Goal: Navigation & Orientation: Find specific page/section

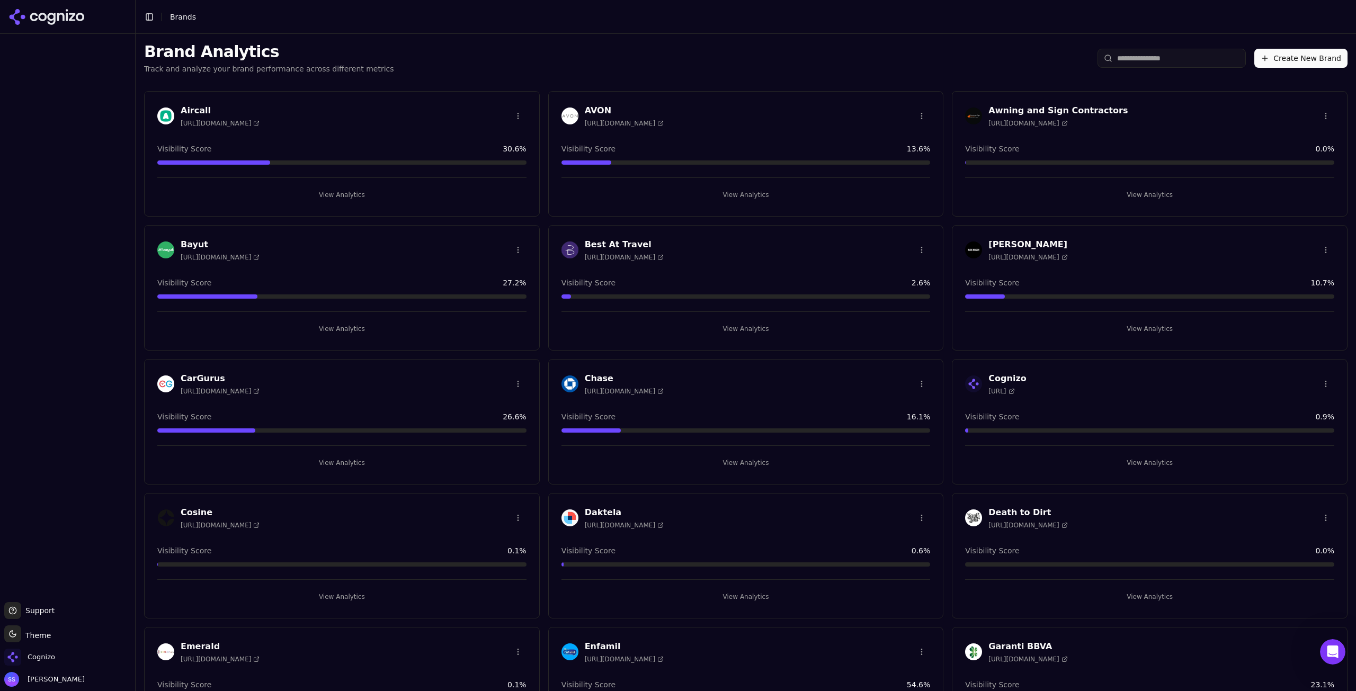
click at [1338, 654] on icon "Open Intercom Messenger" at bounding box center [1332, 652] width 17 height 17
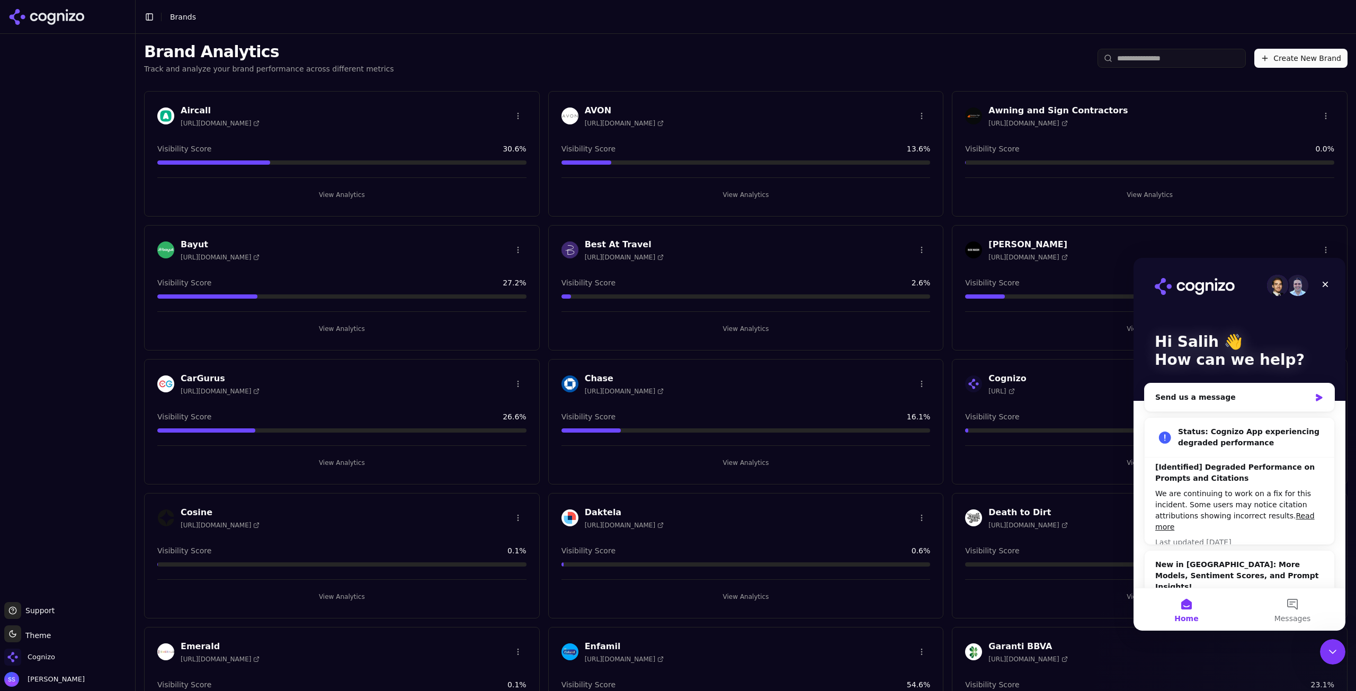
click at [1338, 654] on icon "Close Intercom Messenger" at bounding box center [1333, 652] width 13 height 13
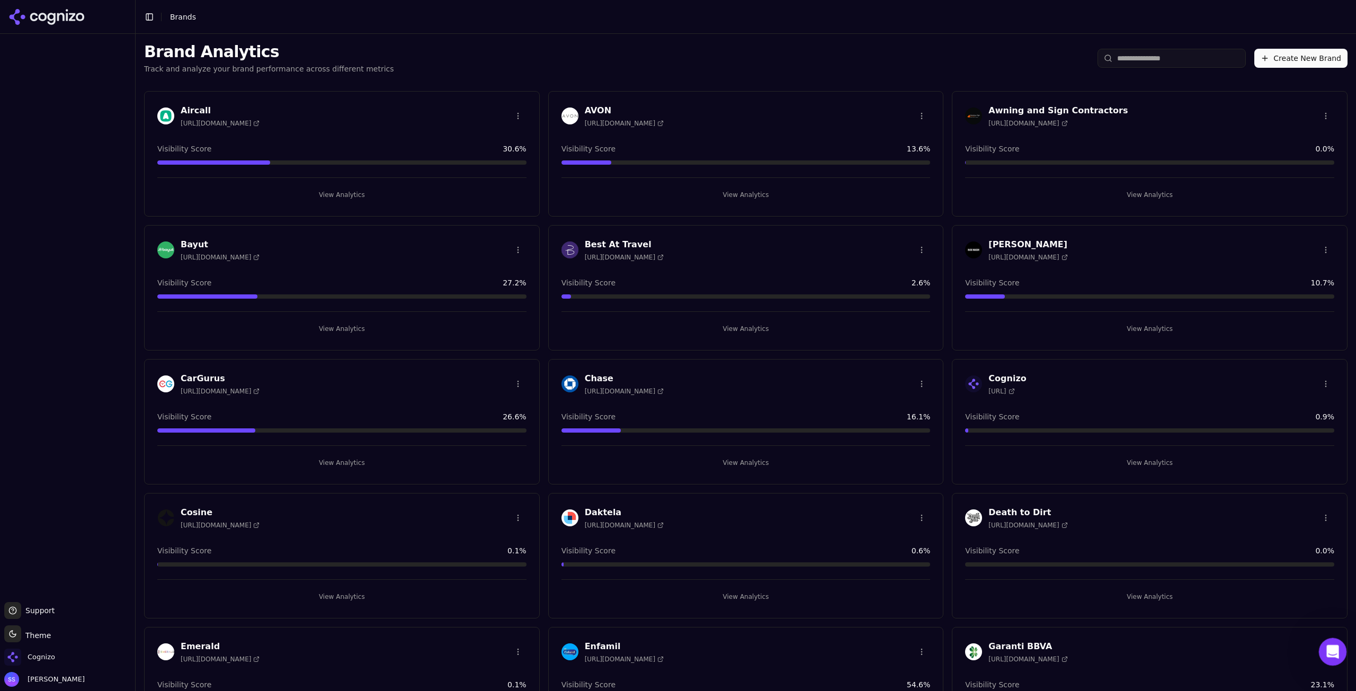
click at [1331, 646] on icon "Open Intercom Messenger" at bounding box center [1331, 650] width 7 height 8
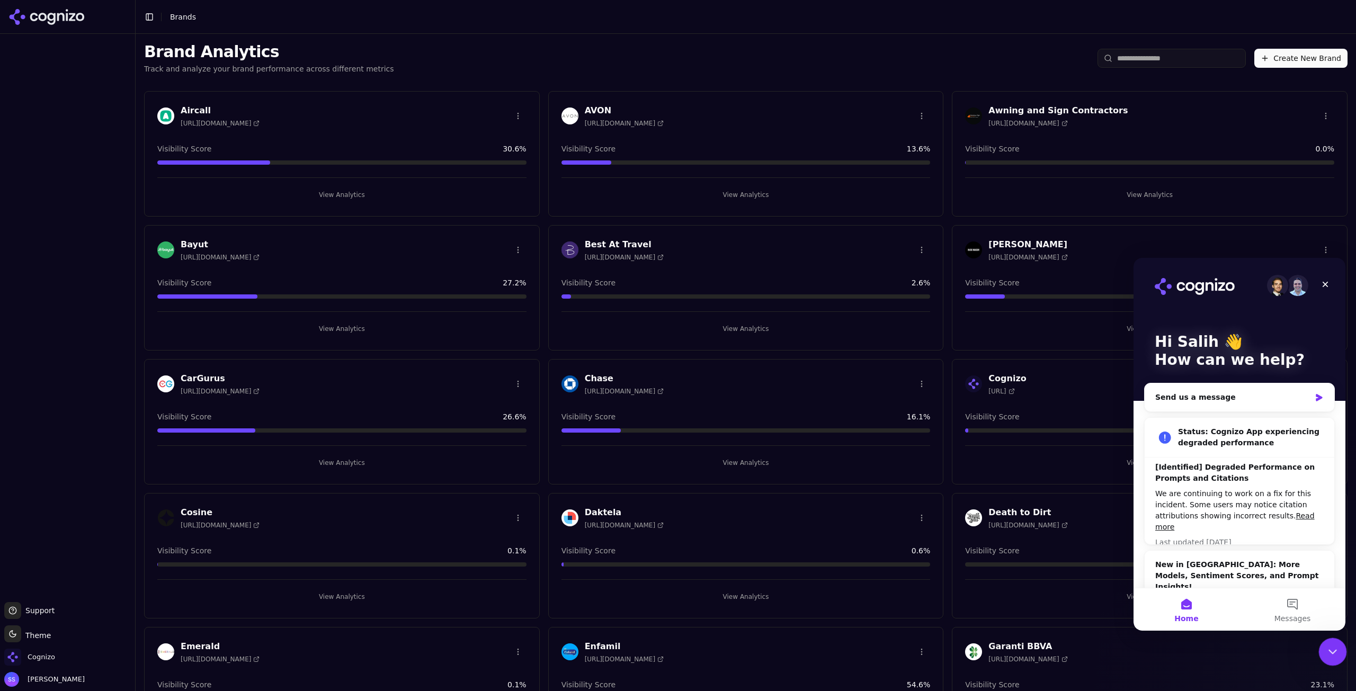
click at [1333, 646] on icon "Close Intercom Messenger" at bounding box center [1331, 650] width 13 height 13
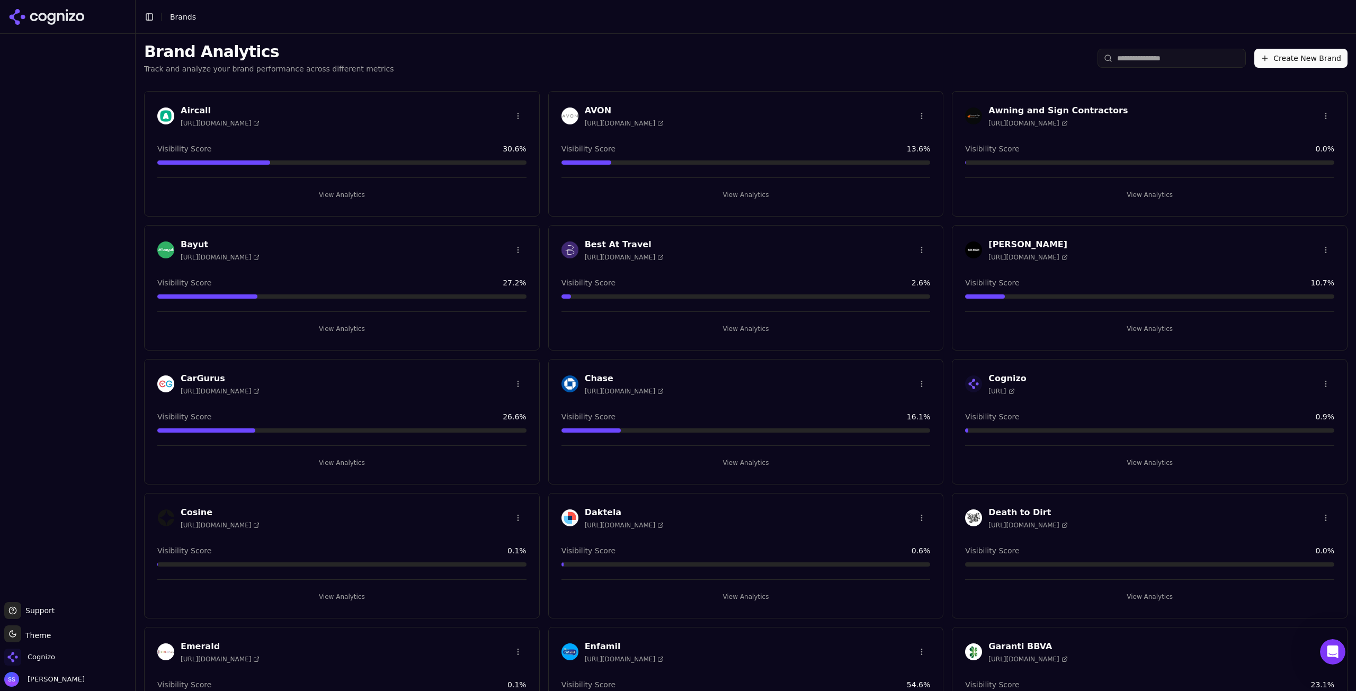
click at [276, 67] on p "Track and analyze your brand performance across different metrics" at bounding box center [269, 69] width 250 height 11
click at [361, 64] on p "Track and analyze your brand performance across different metrics" at bounding box center [269, 69] width 250 height 11
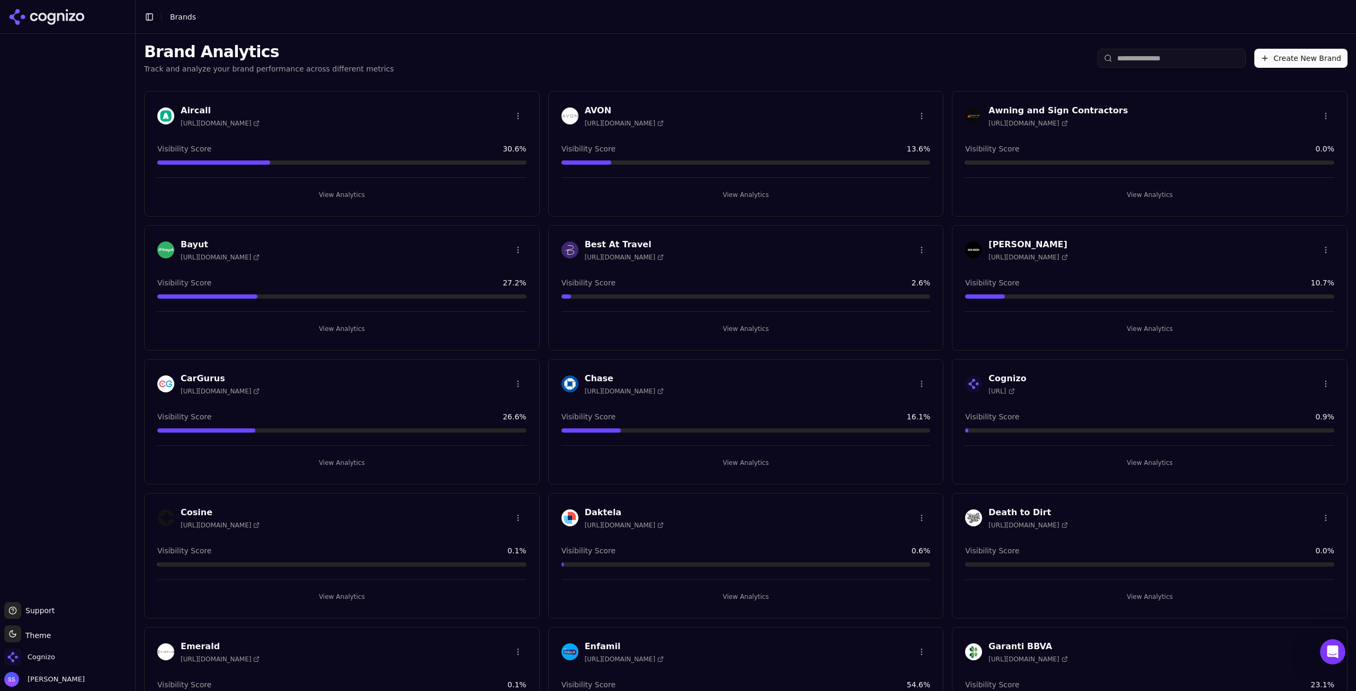
click at [361, 64] on p "Track and analyze your brand performance across different metrics" at bounding box center [269, 69] width 250 height 11
click at [350, 65] on p "Track and analyze your brand performance across different metrics" at bounding box center [269, 69] width 250 height 11
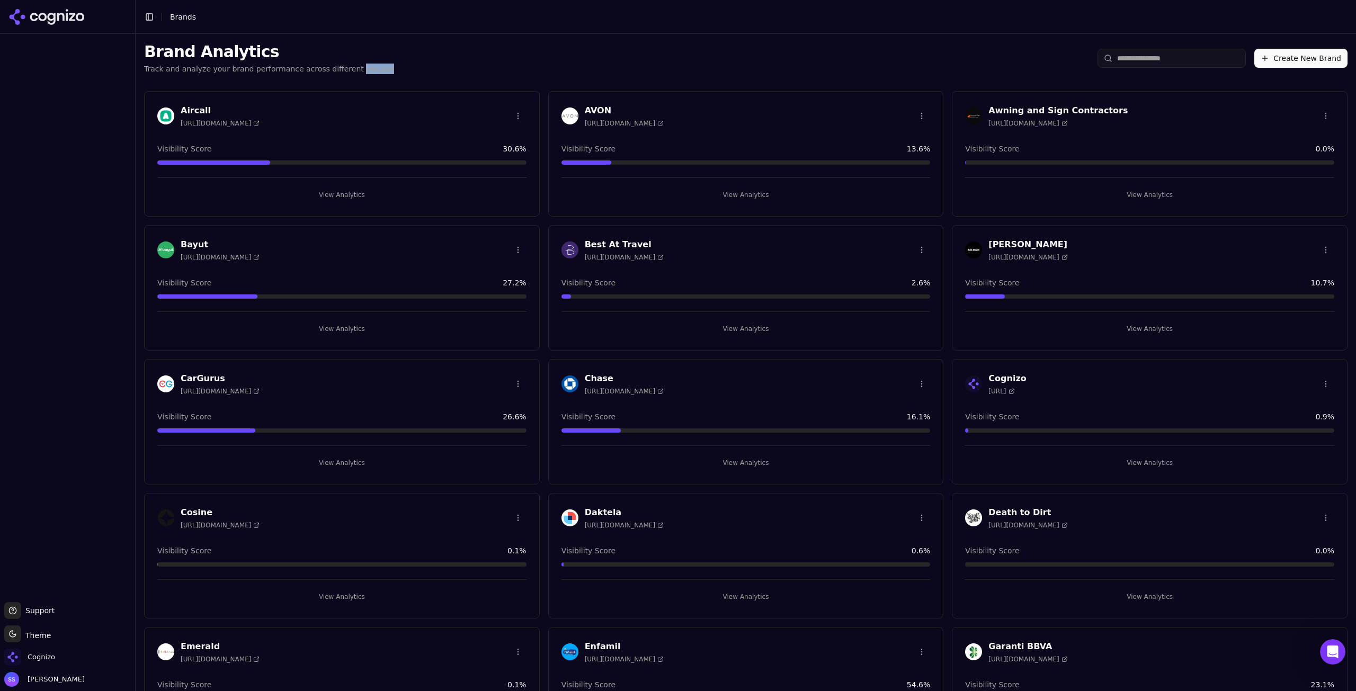
click at [350, 65] on p "Track and analyze your brand performance across different metrics" at bounding box center [269, 69] width 250 height 11
click at [236, 63] on div "Brand Analytics Track and analyze your brand performance across different metri…" at bounding box center [269, 58] width 250 height 32
drag, startPoint x: 147, startPoint y: 50, endPoint x: 265, endPoint y: 54, distance: 118.2
click at [265, 54] on h1 "Brand Analytics" at bounding box center [269, 51] width 250 height 19
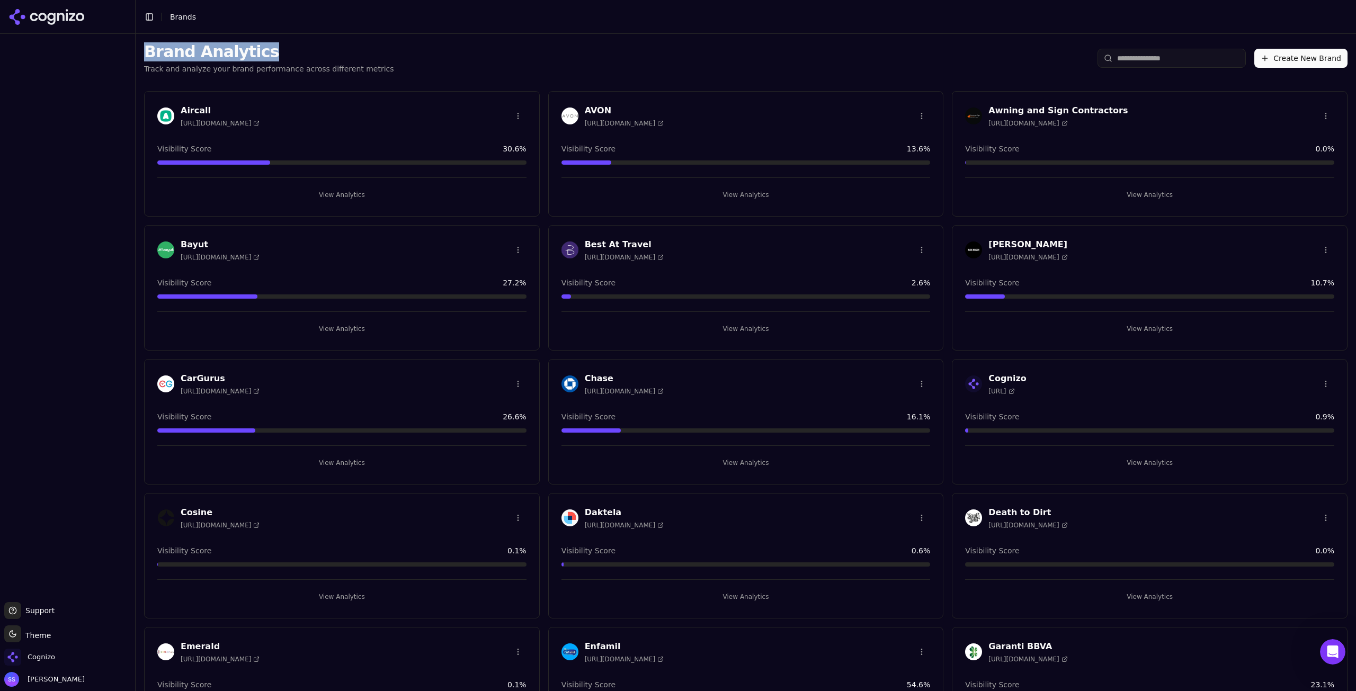
click at [265, 54] on h1 "Brand Analytics" at bounding box center [269, 51] width 250 height 19
click at [269, 58] on h1 "Brand Analytics" at bounding box center [269, 51] width 250 height 19
click at [277, 72] on p "Track and analyze your brand performance across different metrics" at bounding box center [269, 69] width 250 height 11
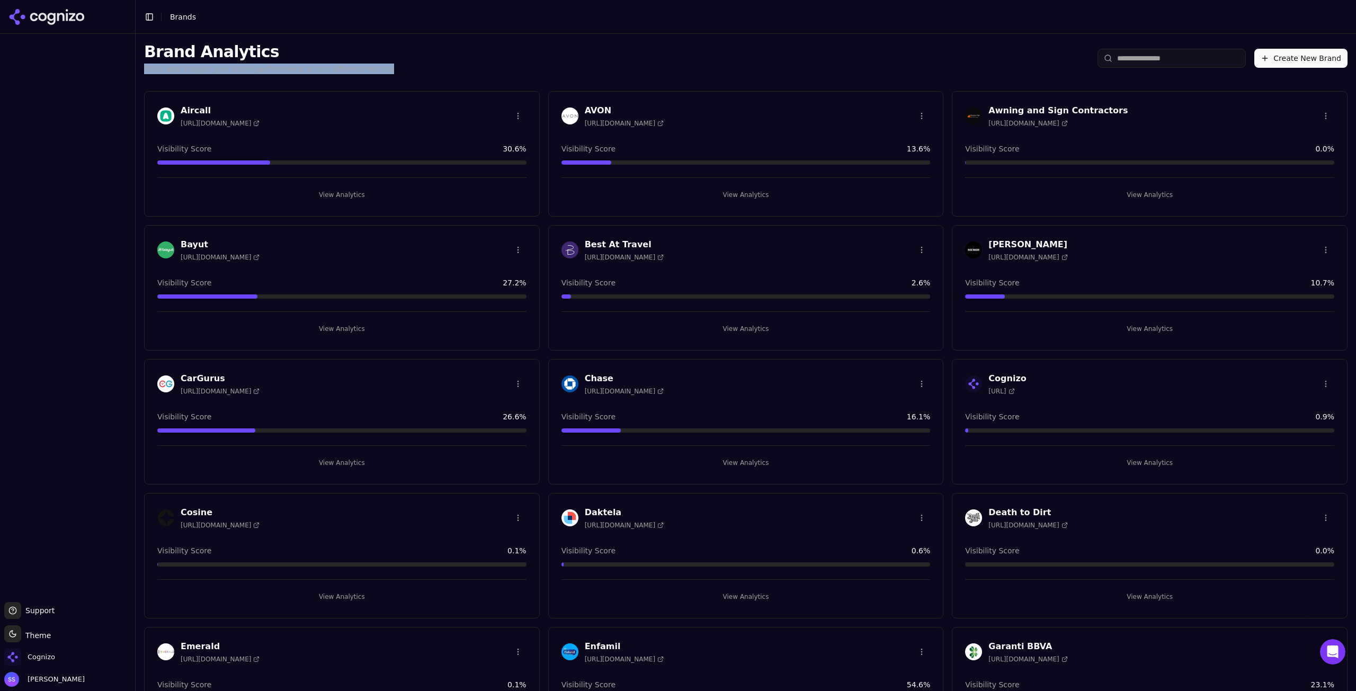
click at [333, 72] on p "Track and analyze your brand performance across different metrics" at bounding box center [269, 69] width 250 height 11
click at [388, 64] on div "Brand Analytics Track and analyze your brand performance across different metri…" at bounding box center [746, 58] width 1221 height 49
click at [1333, 648] on icon "Open Intercom Messenger" at bounding box center [1331, 650] width 17 height 17
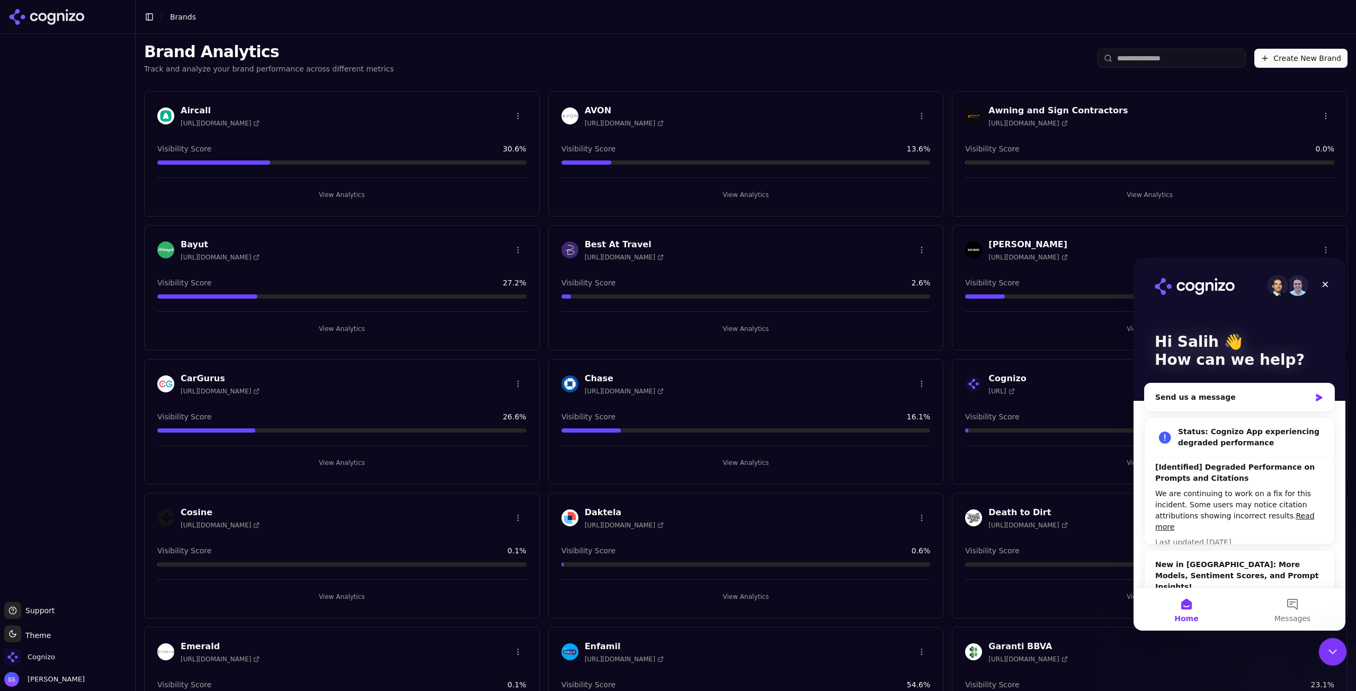
click at [1329, 645] on icon "Close Intercom Messenger" at bounding box center [1331, 650] width 13 height 13
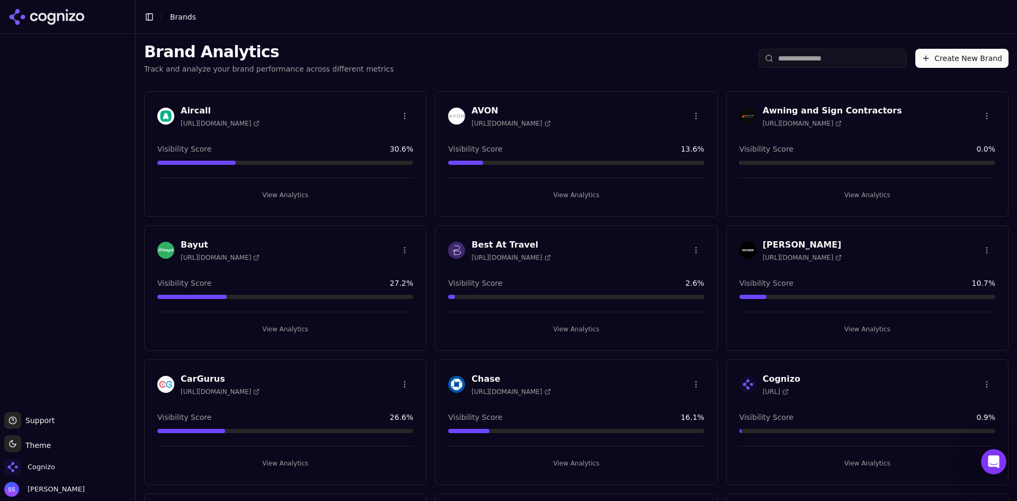
click at [263, 194] on button "View Analytics" at bounding box center [285, 194] width 256 height 17
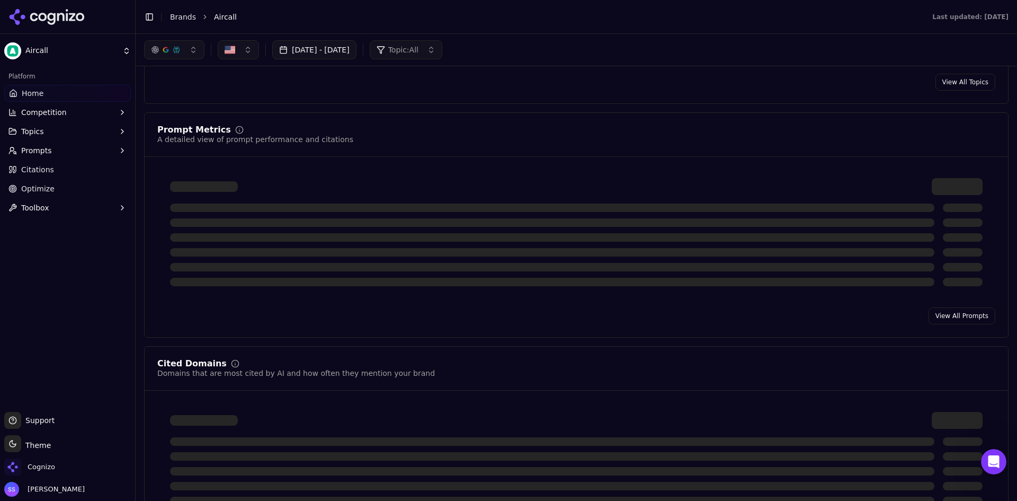
scroll to position [424, 0]
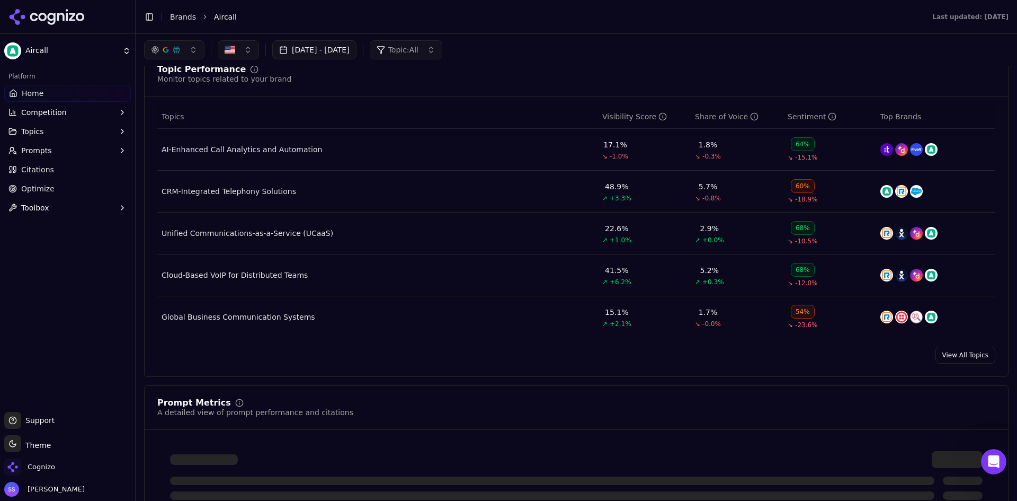
click at [49, 130] on button "Topics" at bounding box center [67, 131] width 127 height 17
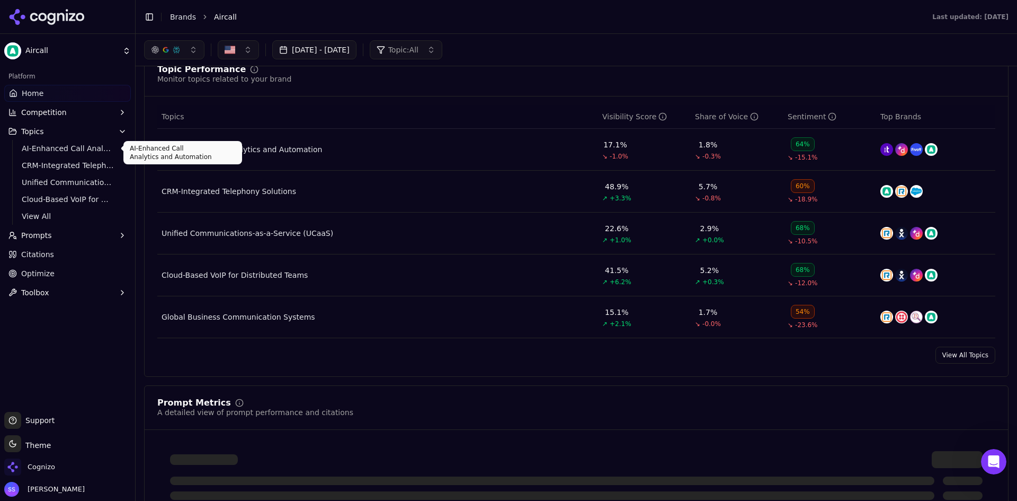
click at [46, 147] on span "AI-Enhanced Call Analytics and Automation" at bounding box center [68, 148] width 92 height 11
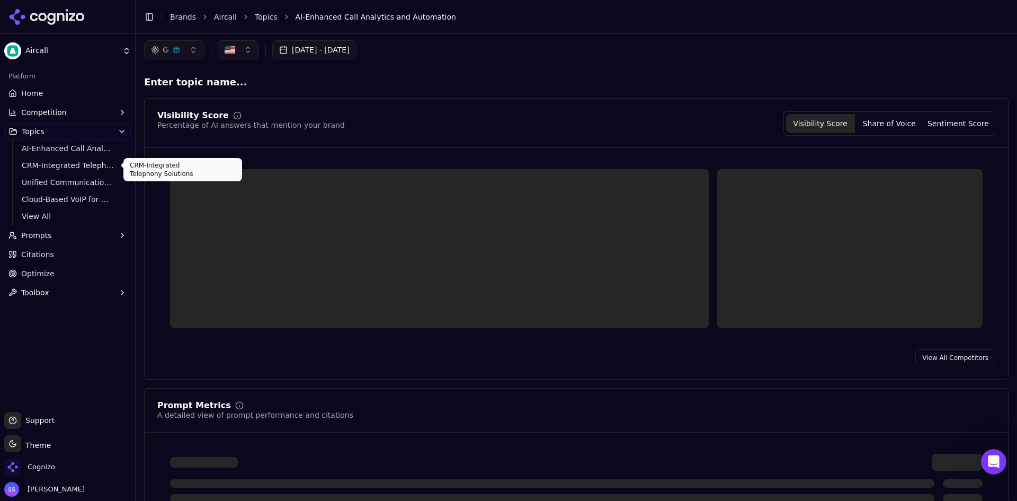
click at [54, 163] on span "CRM-Integrated Telephony Solutions" at bounding box center [68, 165] width 92 height 11
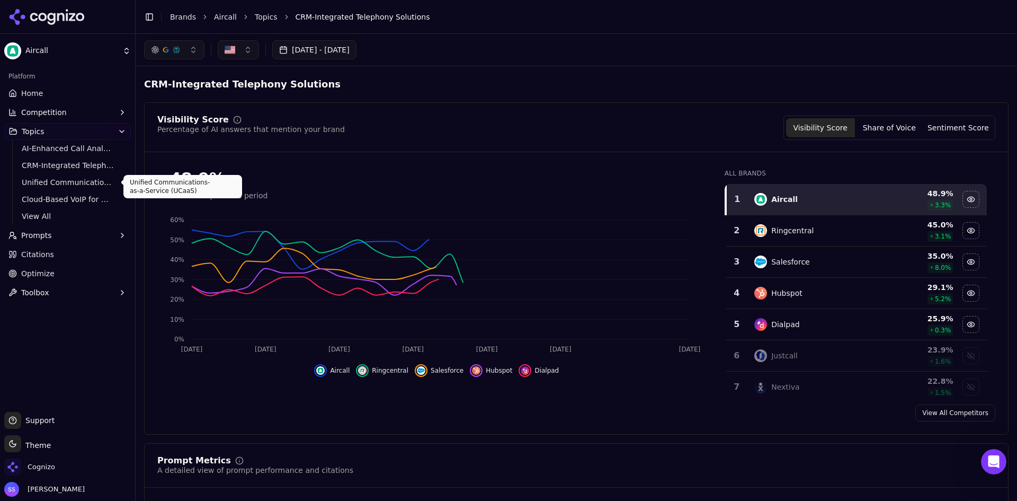
click at [82, 188] on link "Unified Communications-as-a-Service (UCaaS)" at bounding box center [67, 182] width 101 height 15
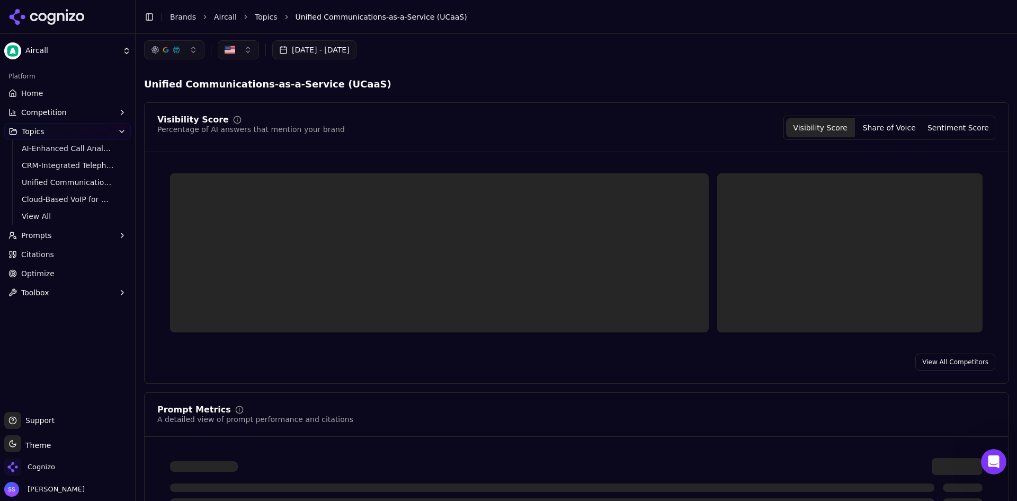
click at [34, 239] on span "Prompts" at bounding box center [36, 235] width 31 height 11
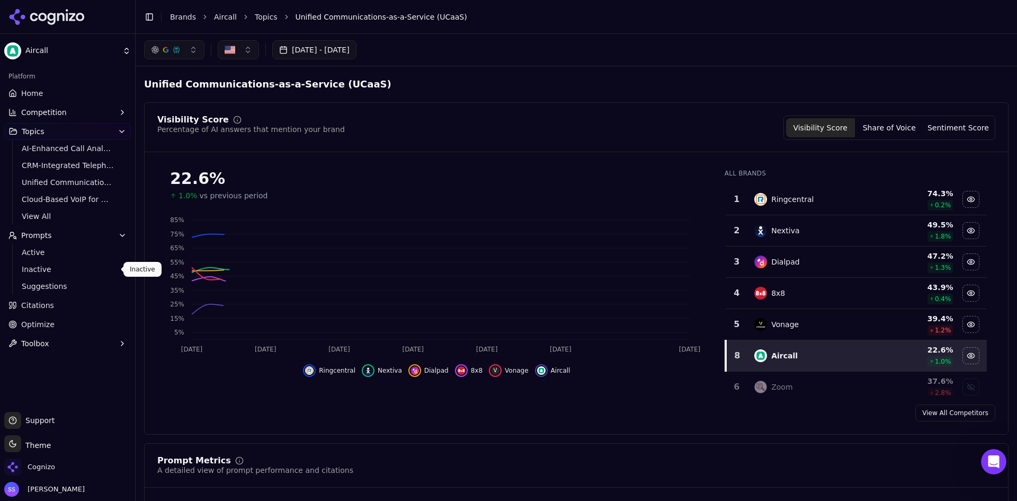
click at [41, 264] on span "Inactive" at bounding box center [68, 269] width 92 height 11
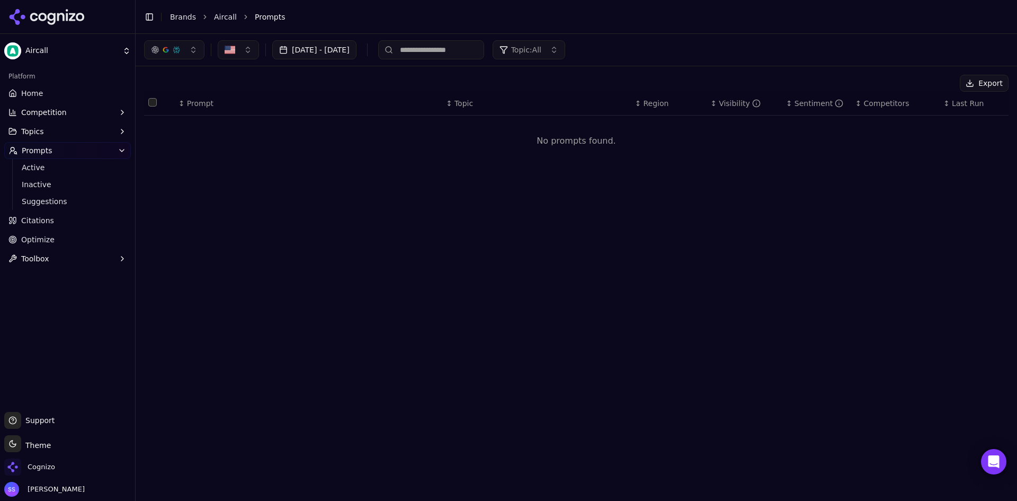
click at [49, 96] on link "Home" at bounding box center [67, 93] width 127 height 17
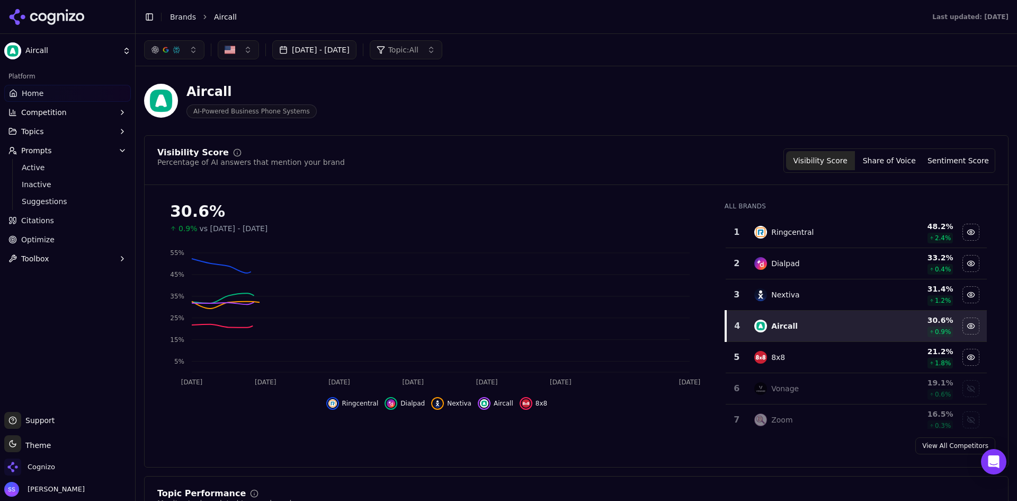
click at [35, 111] on span "Competition" at bounding box center [44, 112] width 46 height 11
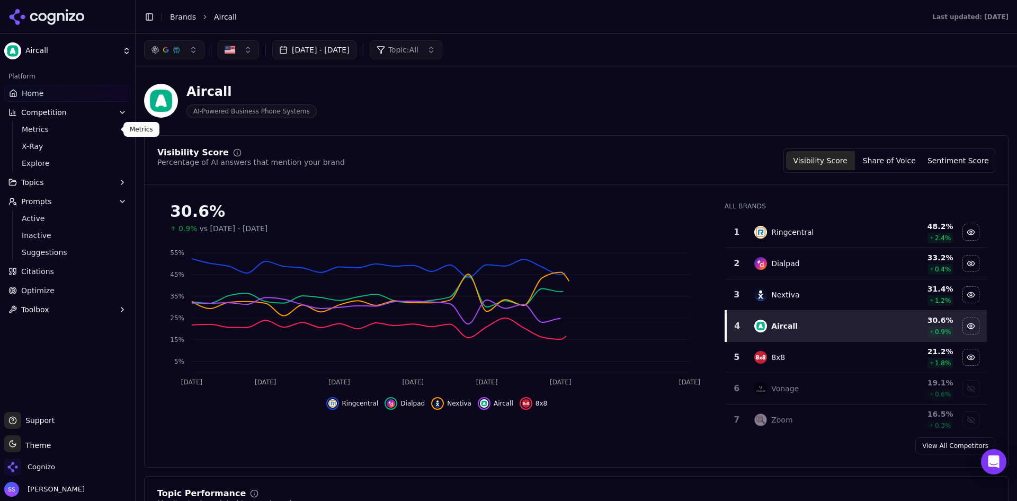
click at [51, 134] on span "Metrics" at bounding box center [68, 129] width 92 height 11
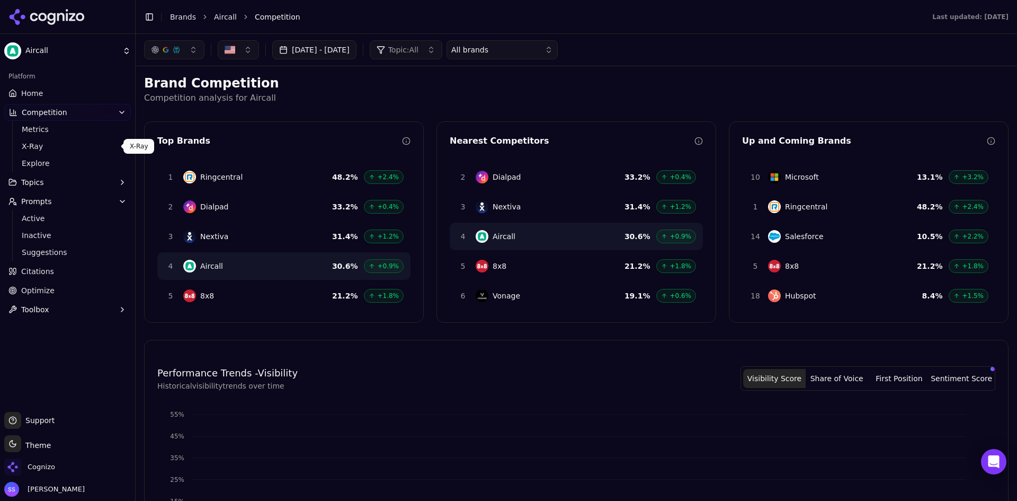
click at [47, 149] on span "X-Ray" at bounding box center [68, 146] width 92 height 11
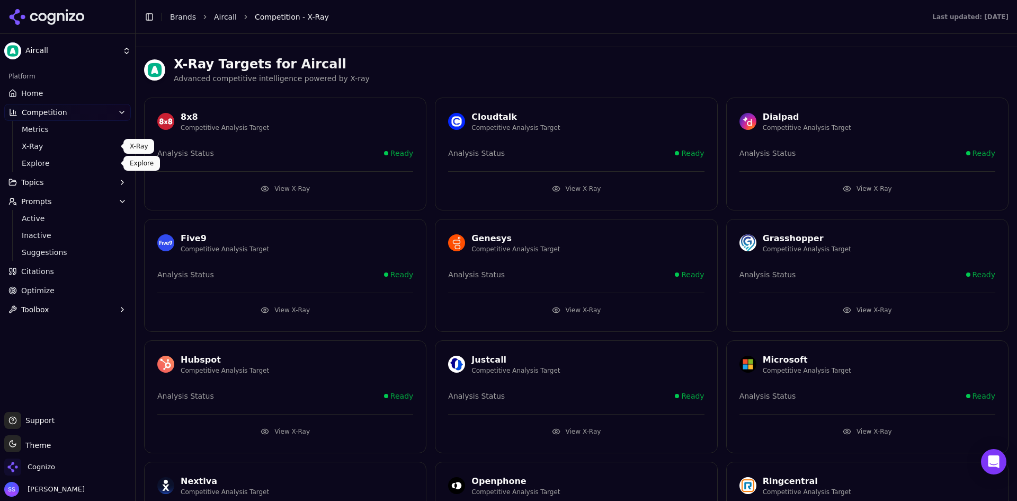
click at [61, 159] on span "Explore" at bounding box center [68, 163] width 92 height 11
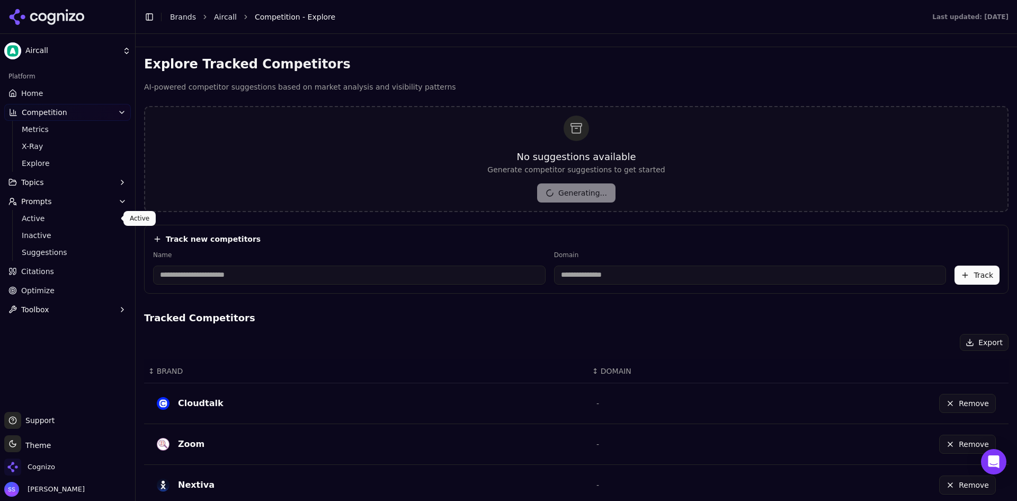
click at [49, 215] on span "Active" at bounding box center [68, 218] width 92 height 11
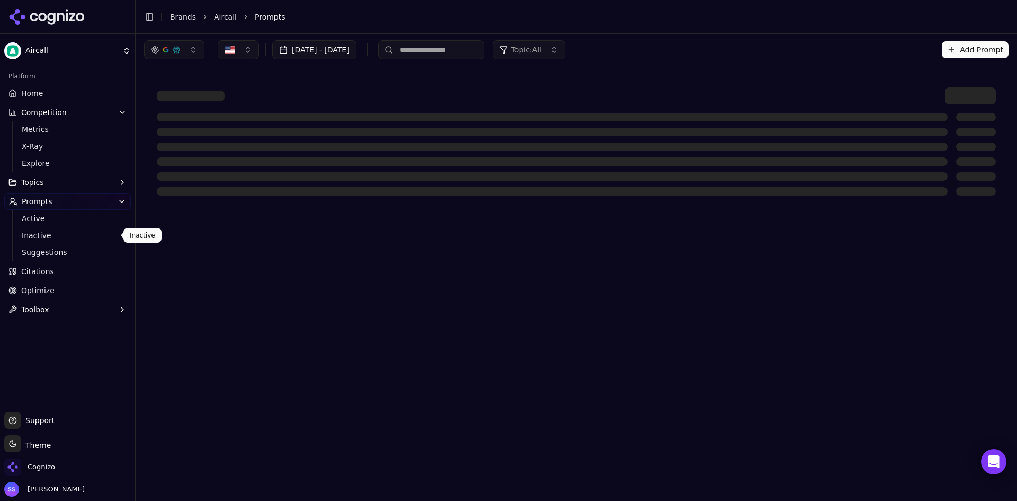
click at [54, 237] on span "Inactive" at bounding box center [68, 235] width 92 height 11
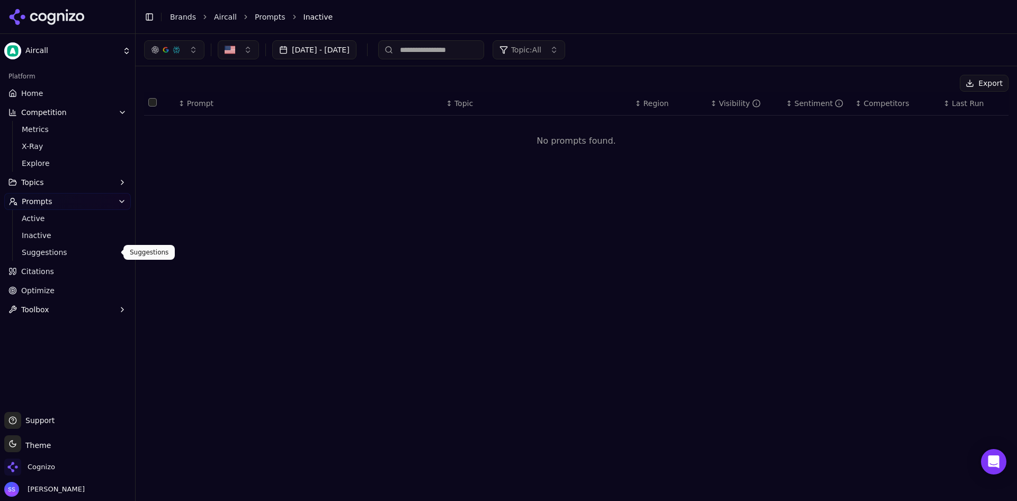
click at [48, 253] on span "Suggestions" at bounding box center [68, 252] width 92 height 11
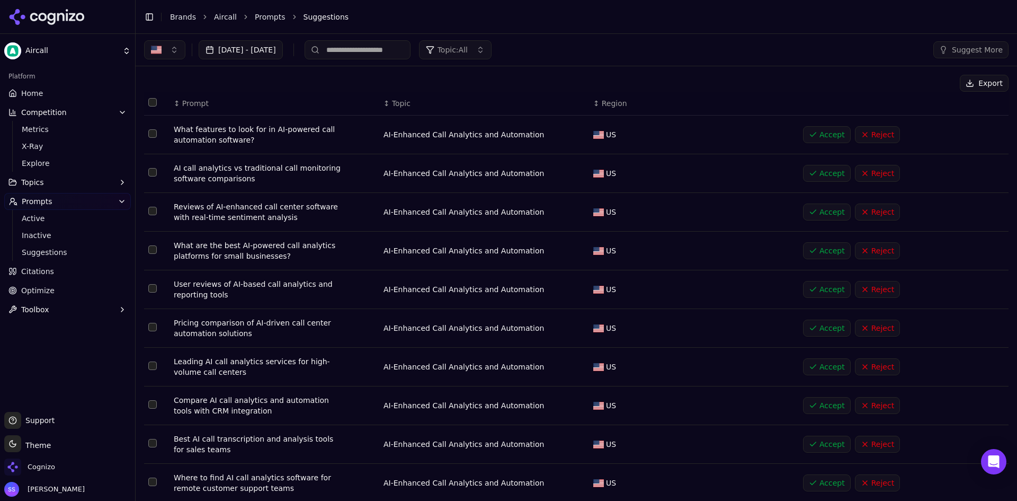
click at [45, 268] on span "Citations" at bounding box center [37, 271] width 33 height 11
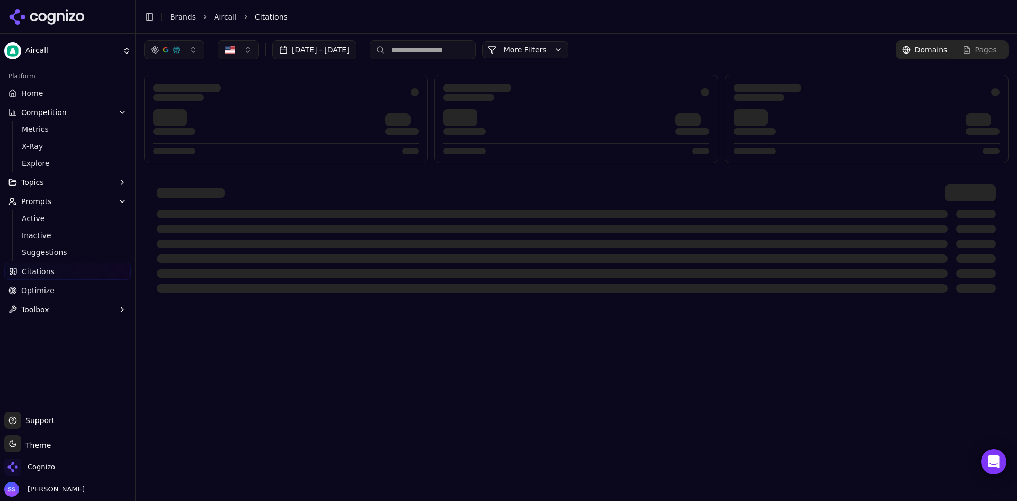
click at [45, 287] on span "Optimize" at bounding box center [37, 290] width 33 height 11
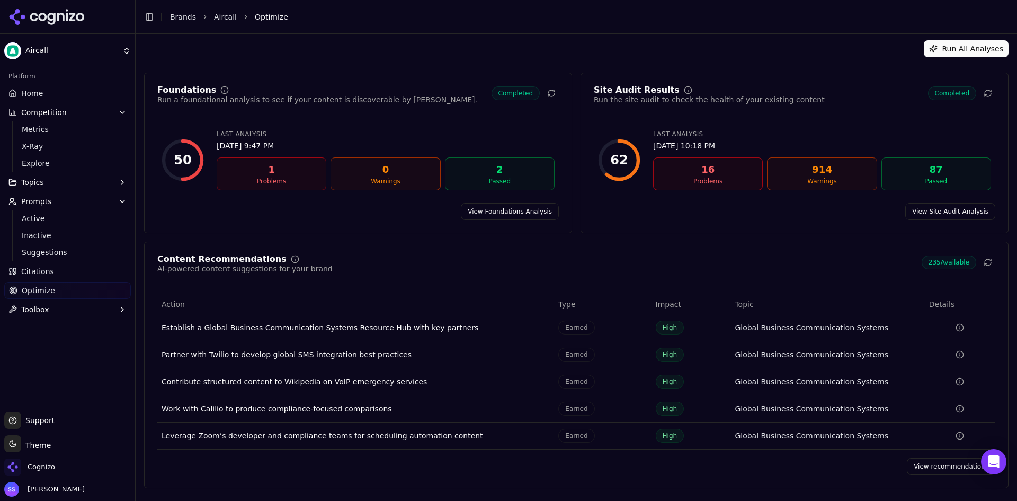
click at [48, 306] on button "Toolbox" at bounding box center [67, 309] width 127 height 17
click at [48, 325] on span "llms.txt Generator" at bounding box center [68, 326] width 92 height 11
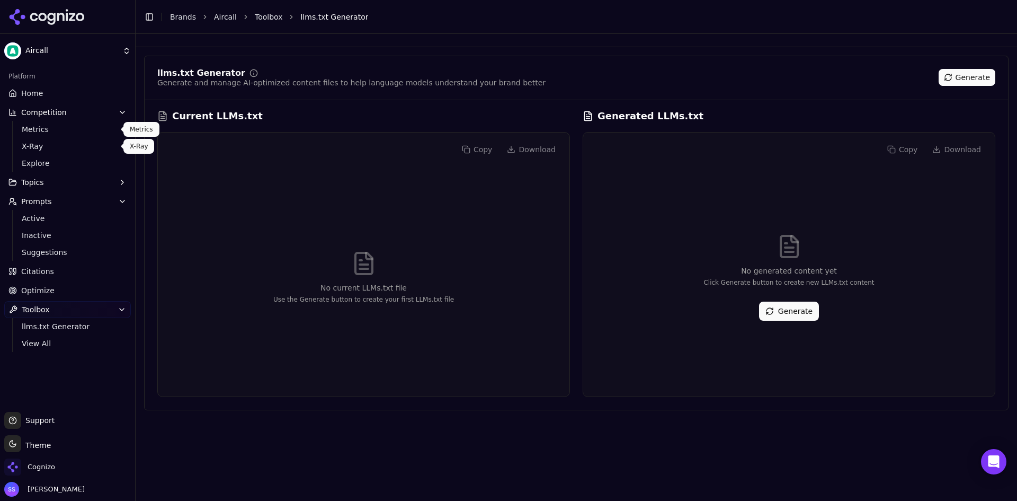
click at [43, 82] on div "Platform" at bounding box center [67, 76] width 127 height 17
click at [40, 93] on span "Home" at bounding box center [32, 93] width 22 height 11
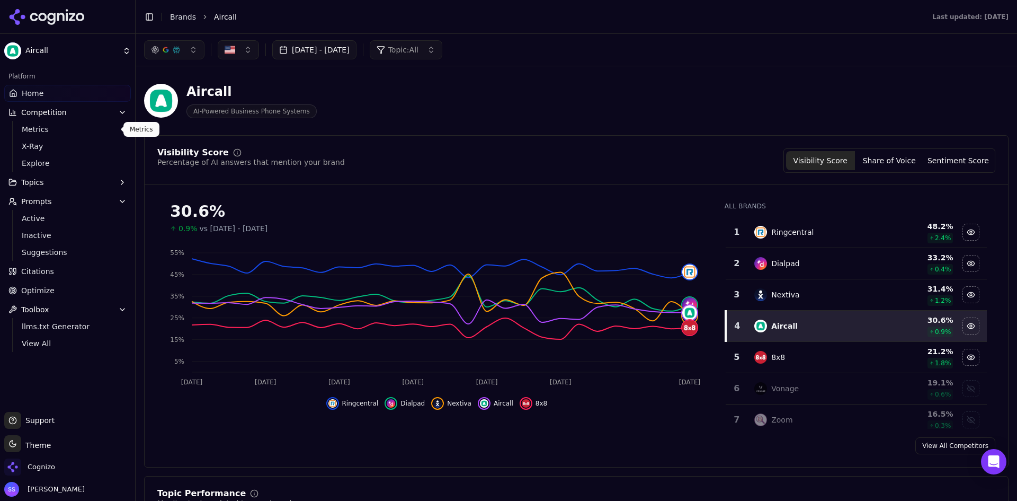
click at [38, 131] on span "Metrics" at bounding box center [68, 129] width 92 height 11
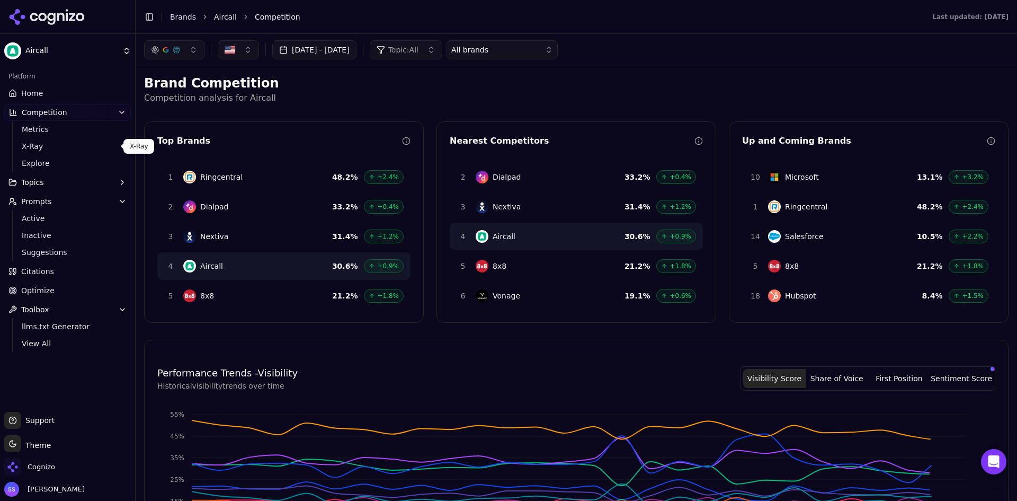
click at [43, 147] on span "X-Ray" at bounding box center [68, 146] width 92 height 11
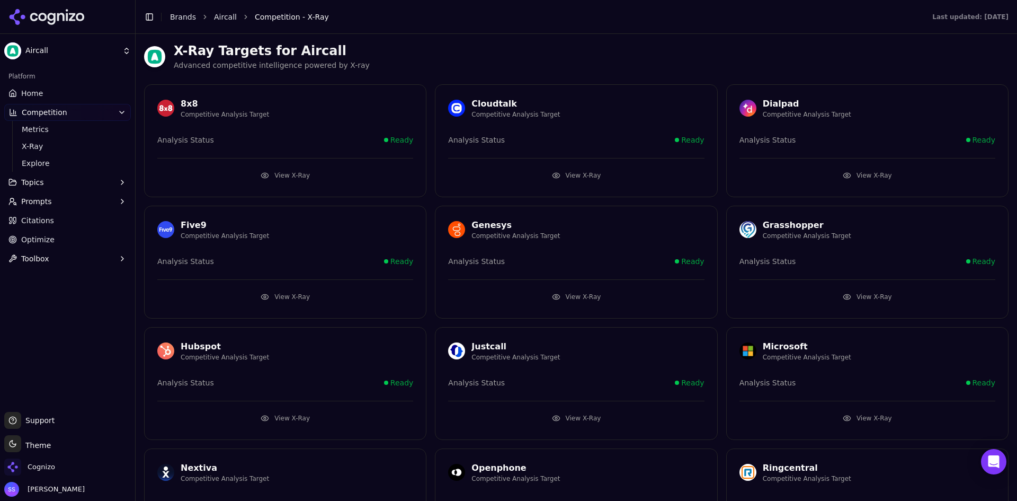
click at [52, 14] on icon at bounding box center [51, 19] width 8 height 12
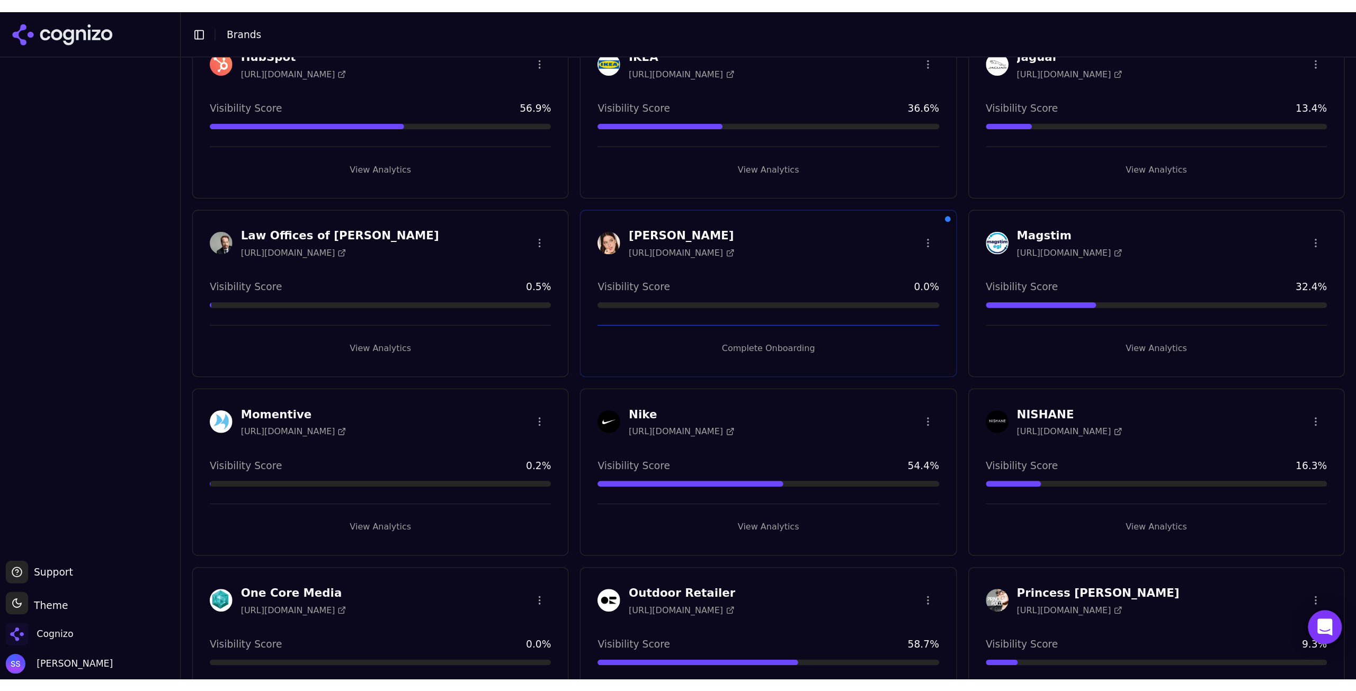
scroll to position [795, 0]
